Goal: Task Accomplishment & Management: Manage account settings

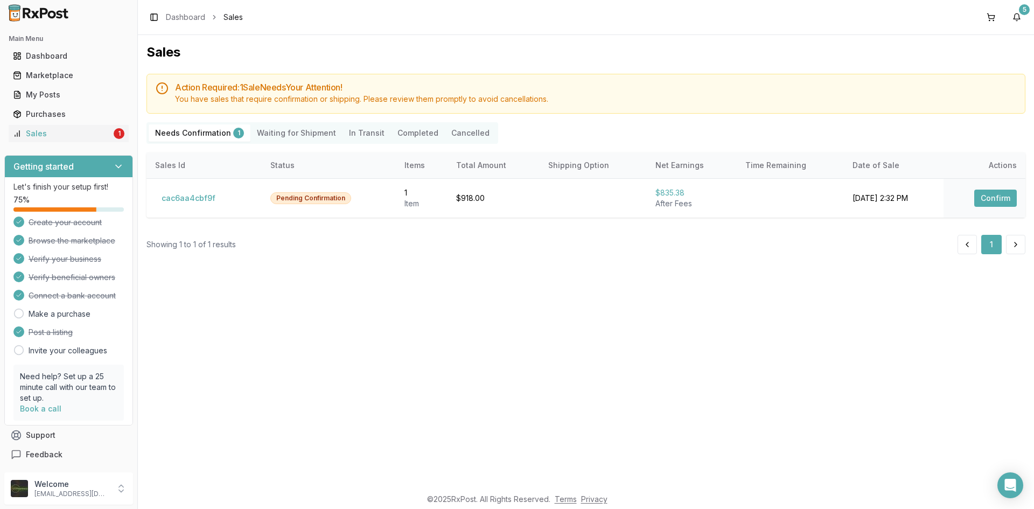
click at [67, 137] on div "Sales" at bounding box center [62, 133] width 99 height 11
click at [995, 203] on button "Confirm" at bounding box center [995, 198] width 43 height 17
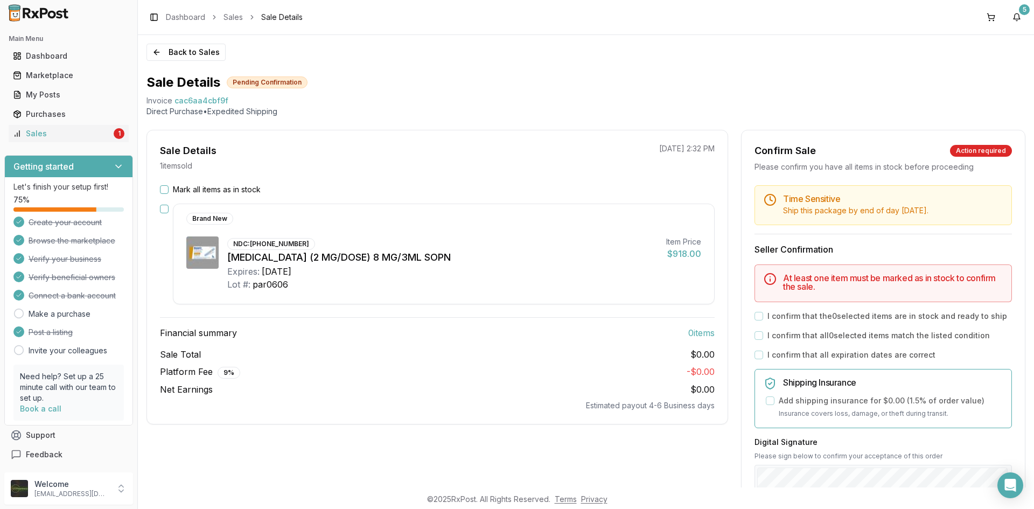
click at [162, 190] on button "Mark all items as in stock" at bounding box center [164, 189] width 9 height 9
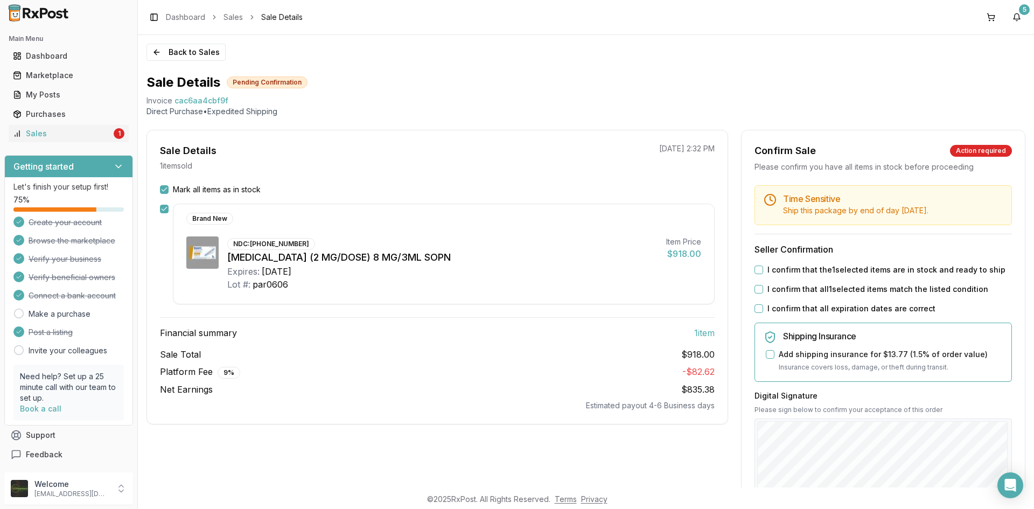
click at [758, 268] on button "I confirm that the 1 selected items are in stock and ready to ship" at bounding box center [758, 269] width 9 height 9
click at [756, 291] on button "I confirm that all 1 selected items match the listed condition" at bounding box center [758, 289] width 9 height 9
click at [754, 307] on button "I confirm that all expiration dates are correct" at bounding box center [758, 308] width 9 height 9
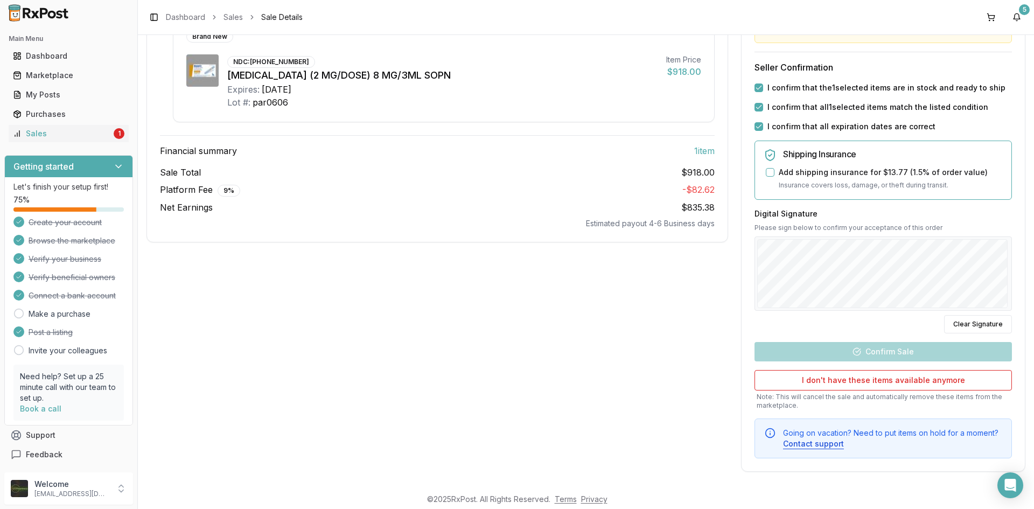
scroll to position [184, 0]
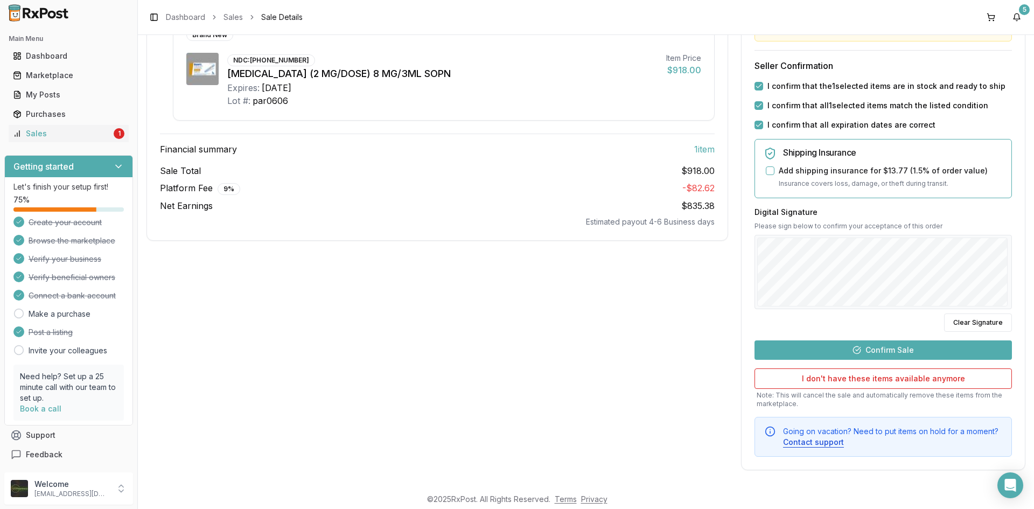
click at [882, 351] on button "Confirm Sale" at bounding box center [882, 349] width 257 height 19
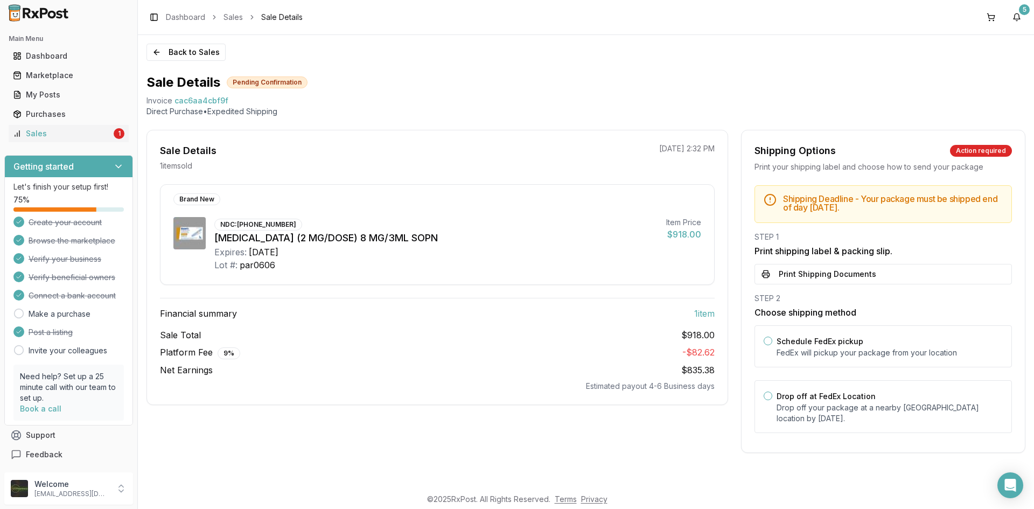
scroll to position [0, 0]
click at [854, 271] on button "Print Shipping Documents" at bounding box center [882, 274] width 257 height 20
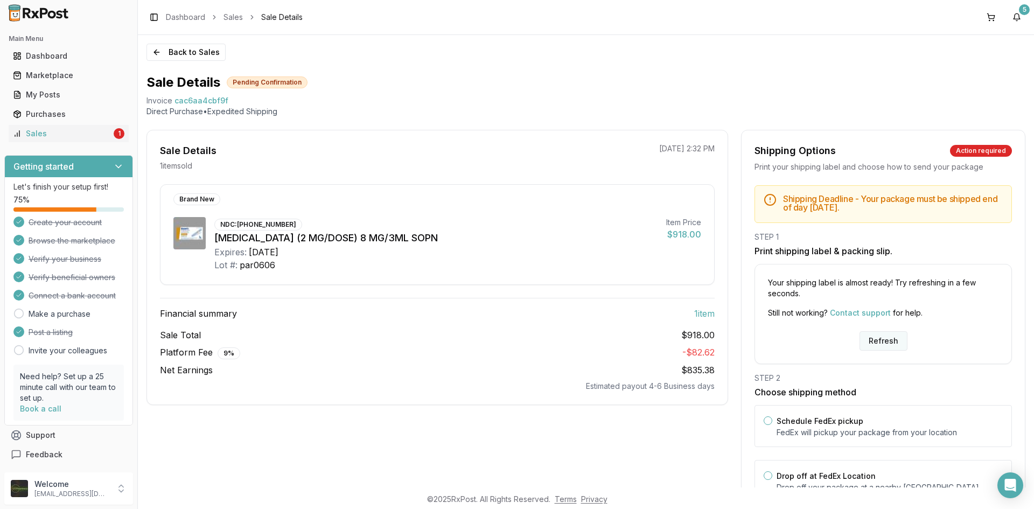
click at [888, 344] on button "Refresh" at bounding box center [883, 340] width 48 height 19
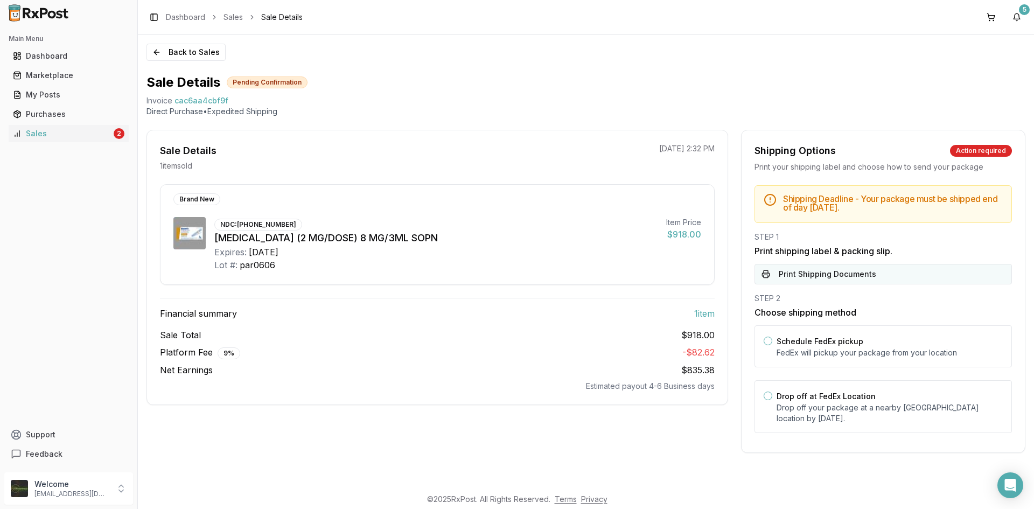
click at [859, 274] on button "Print Shipping Documents" at bounding box center [882, 274] width 257 height 20
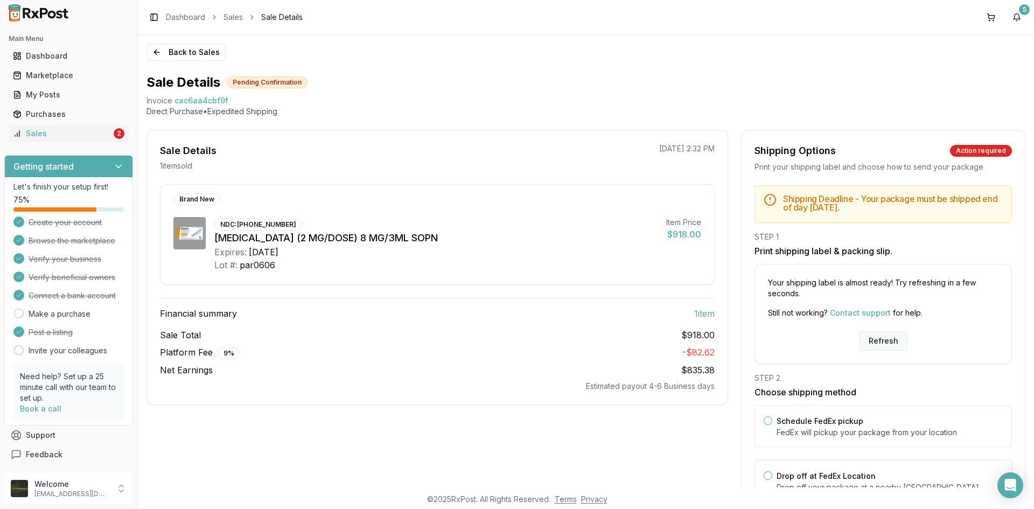
click at [879, 340] on button "Refresh" at bounding box center [883, 340] width 48 height 19
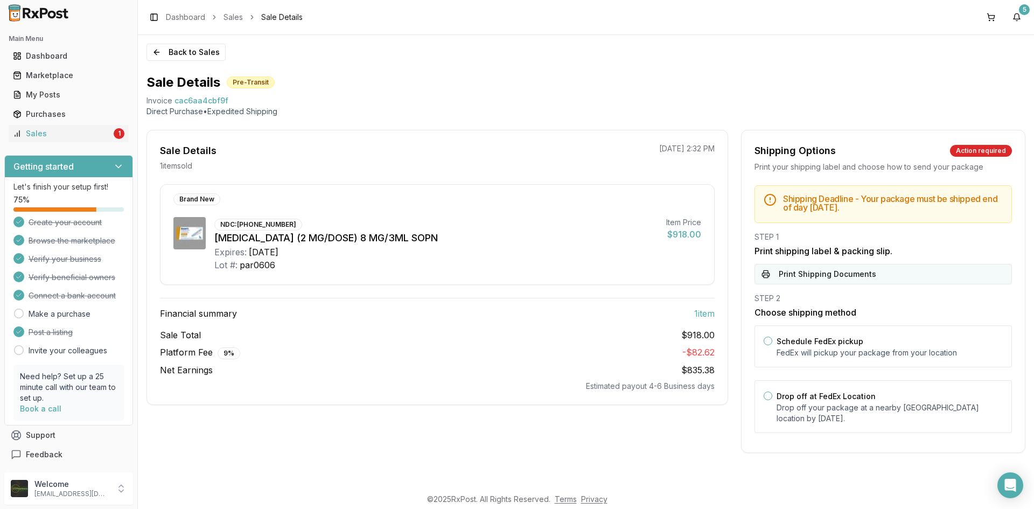
click at [836, 278] on button "Print Shipping Documents" at bounding box center [882, 274] width 257 height 20
click at [60, 124] on ul "Dashboard Marketplace My Posts Purchases Sales 1" at bounding box center [68, 94] width 129 height 95
click at [69, 136] on div "Sales" at bounding box center [62, 133] width 99 height 11
